Goal: Information Seeking & Learning: Learn about a topic

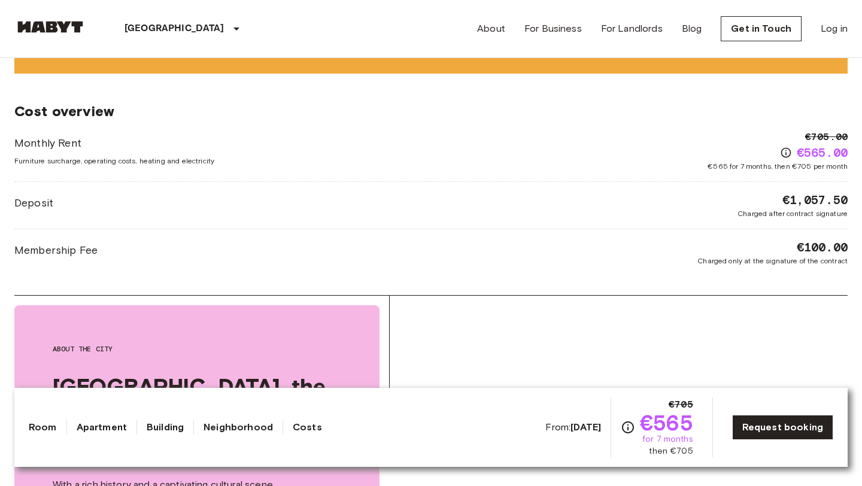
scroll to position [970, 0]
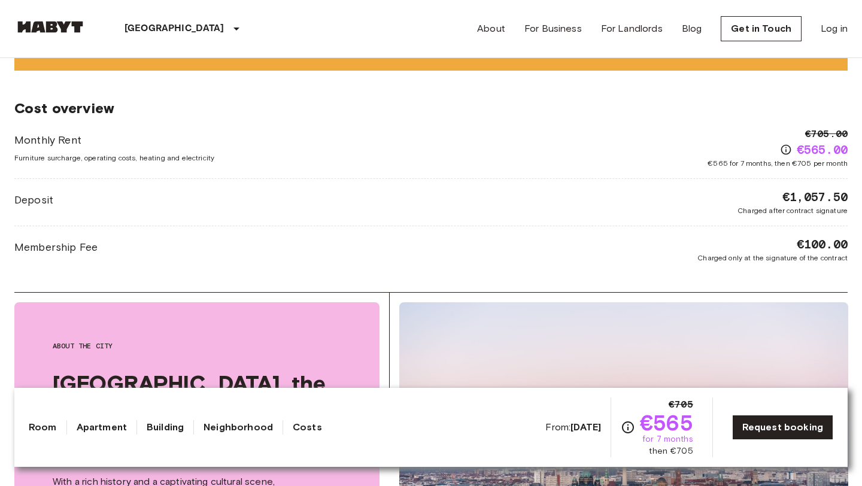
click at [764, 212] on span "Charged after contract signature" at bounding box center [792, 210] width 110 height 11
click at [258, 255] on div "Membership Fee €100.00 Charged only at the signature of the contract" at bounding box center [430, 250] width 833 height 28
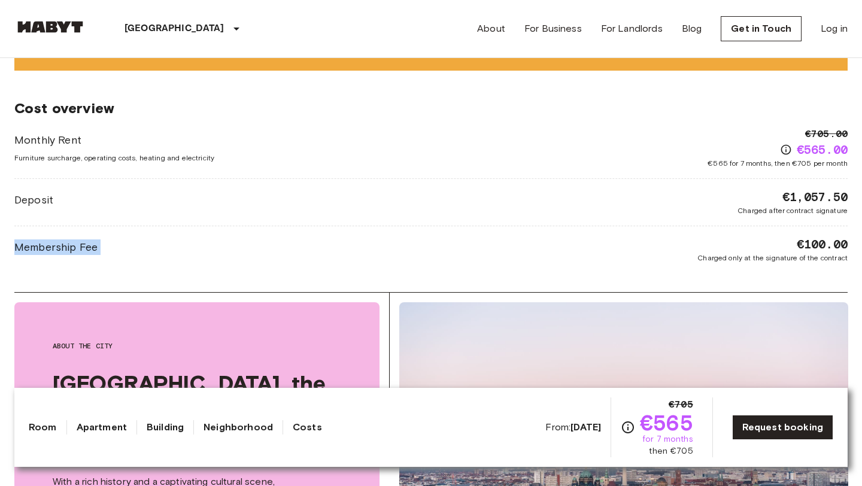
click at [258, 255] on div "Membership Fee €100.00 Charged only at the signature of the contract" at bounding box center [430, 250] width 833 height 28
click at [343, 195] on div "Deposit €1,057.50 Charged after contract signature" at bounding box center [430, 203] width 833 height 28
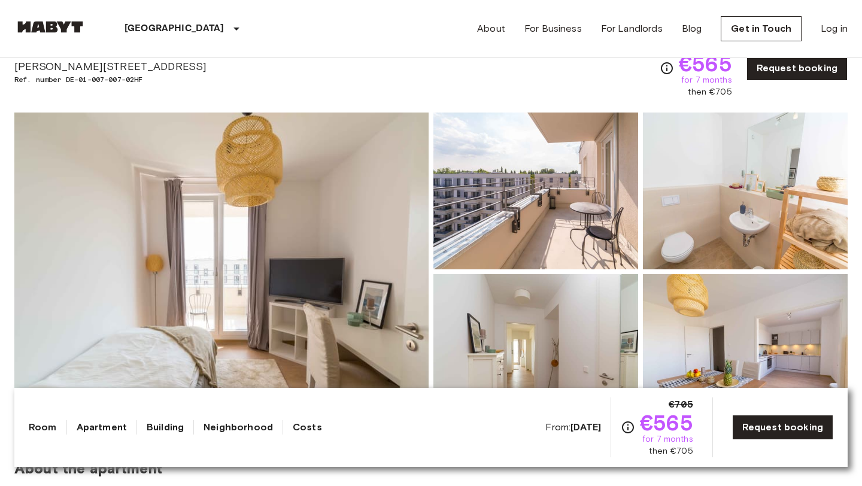
scroll to position [70, 0]
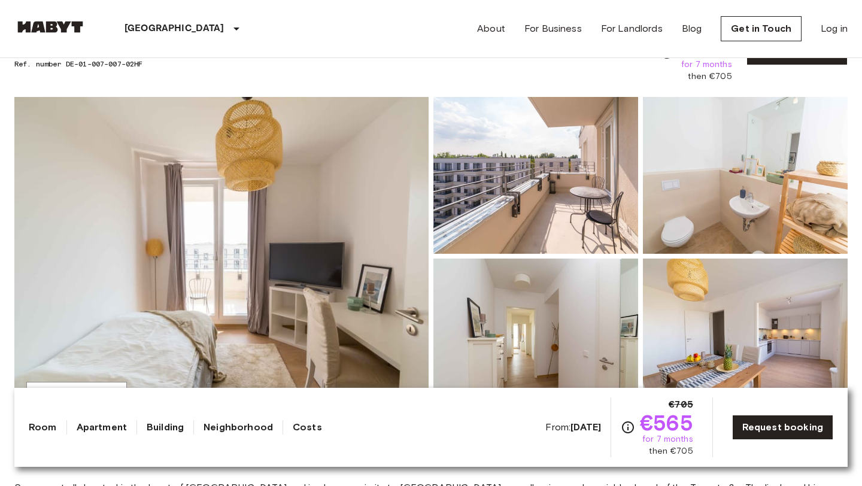
click at [629, 426] on icon "Check cost overview for full price breakdown. Please note that discounts apply …" at bounding box center [628, 427] width 14 height 14
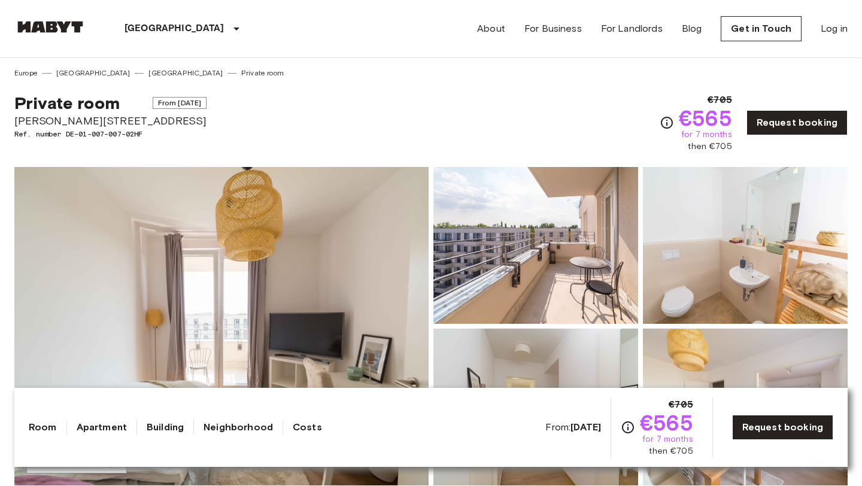
click at [142, 132] on span "Ref. number DE-01-007-007-02HF" at bounding box center [110, 134] width 192 height 11
click at [295, 30] on div "[GEOGRAPHIC_DATA] [GEOGRAPHIC_DATA] [GEOGRAPHIC_DATA] [GEOGRAPHIC_DATA] [GEOGRA…" at bounding box center [430, 28] width 833 height 57
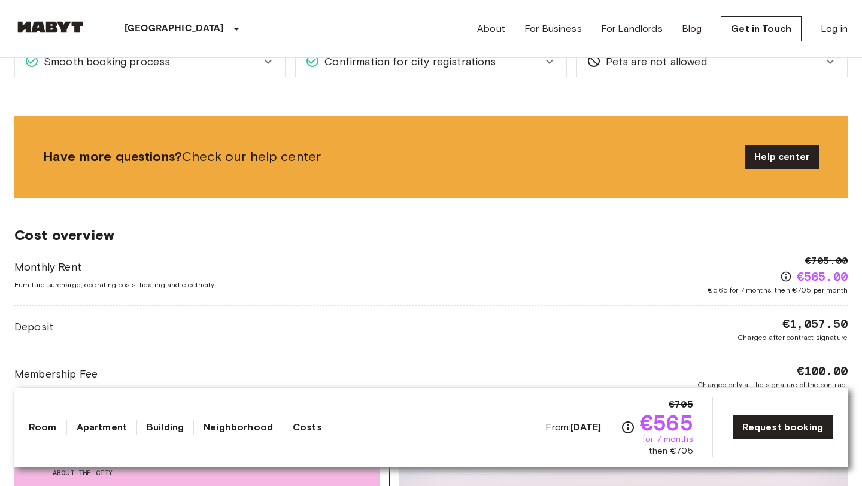
scroll to position [1019, 0]
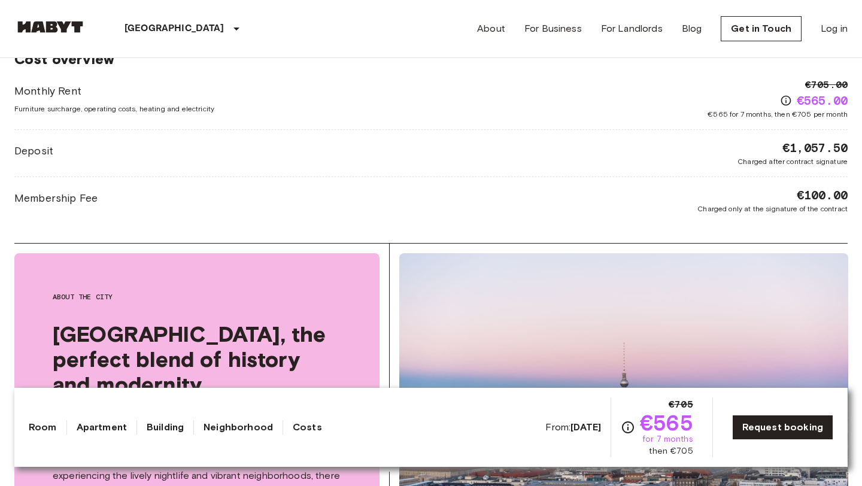
click at [734, 210] on span "Charged only at the signature of the contract" at bounding box center [772, 209] width 150 height 11
drag, startPoint x: 101, startPoint y: 199, endPoint x: 0, endPoint y: 193, distance: 100.8
click at [0, 193] on div "[GEOGRAPHIC_DATA] [GEOGRAPHIC_DATA] [GEOGRAPHIC_DATA] Private room Private room…" at bounding box center [431, 187] width 862 height 2296
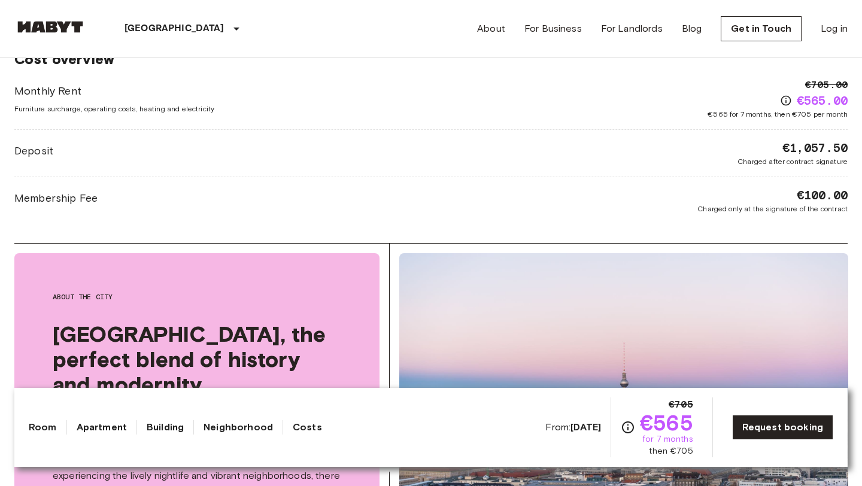
click at [284, 197] on div "Membership Fee €100.00 Charged only at the signature of the contract" at bounding box center [430, 201] width 833 height 28
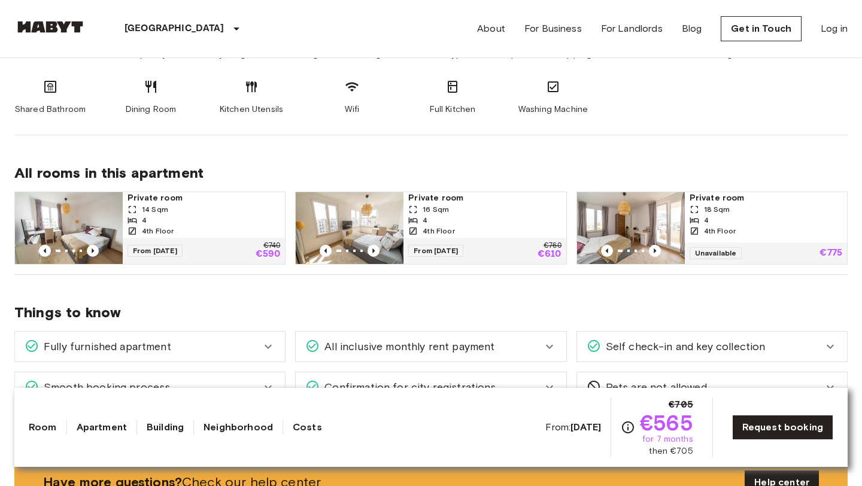
scroll to position [0, 0]
